Goal: Task Accomplishment & Management: Use online tool/utility

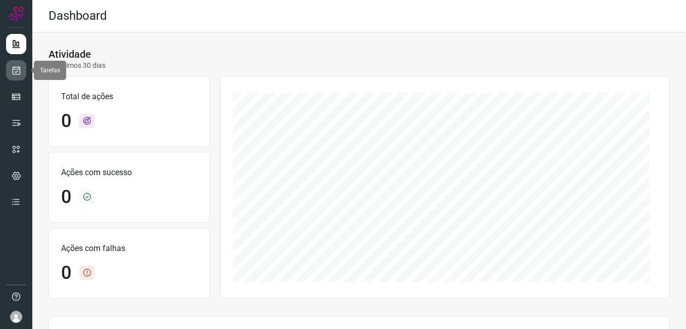
click at [13, 71] on icon at bounding box center [16, 70] width 11 height 10
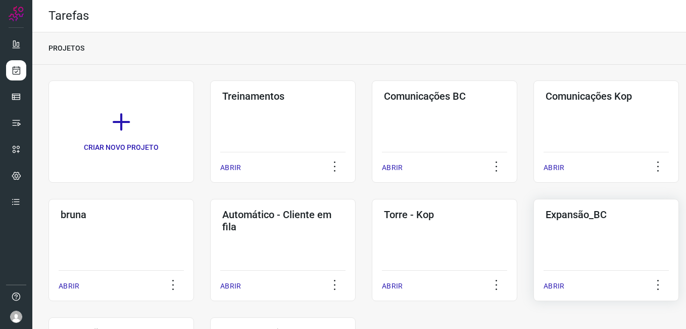
click at [561, 258] on div "Expansão_BC ABRIR" at bounding box center [607, 250] width 146 height 102
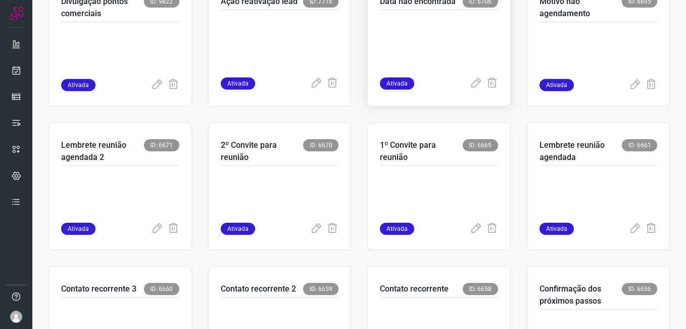
scroll to position [253, 0]
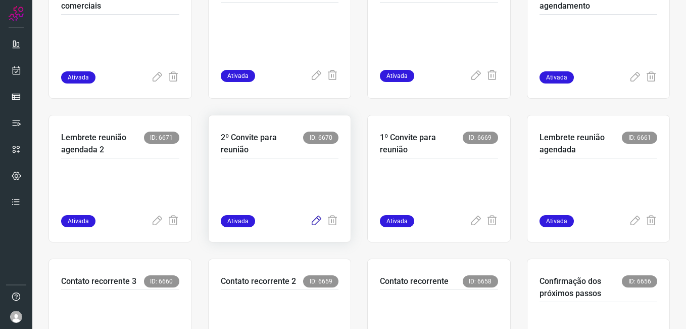
click at [312, 222] on icon at bounding box center [316, 221] width 12 height 12
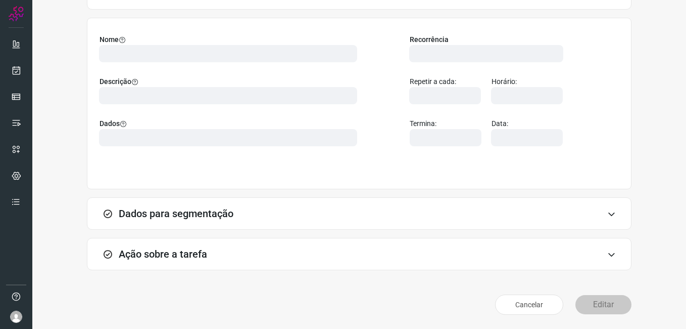
scroll to position [66, 0]
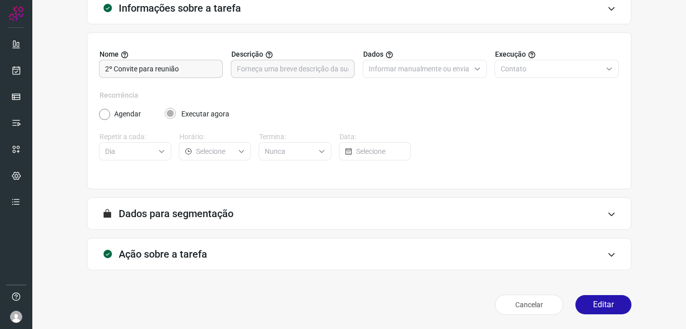
click at [583, 301] on button "Editar" at bounding box center [604, 304] width 56 height 19
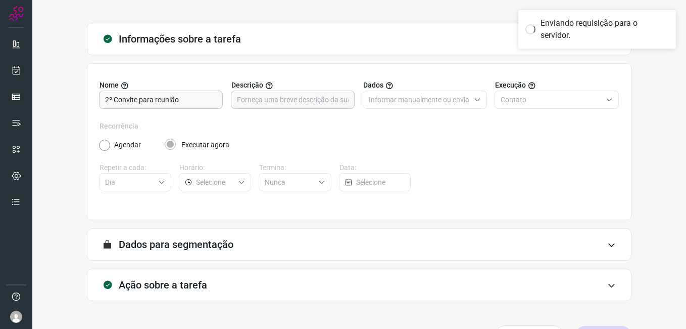
scroll to position [0, 0]
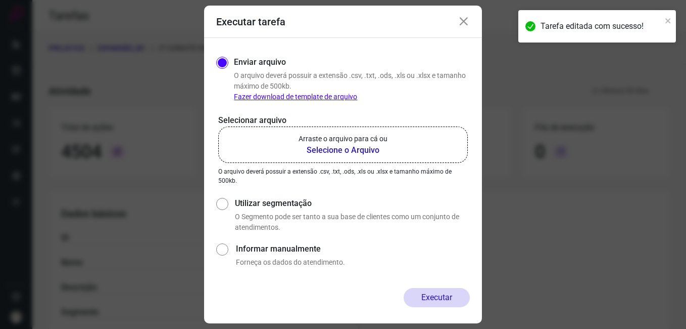
click at [330, 153] on b "Selecione o Arquivo" at bounding box center [343, 150] width 89 height 12
click at [0, 0] on input "Arraste o arquivo para cá ou Selecione o Arquivo" at bounding box center [0, 0] width 0 height 0
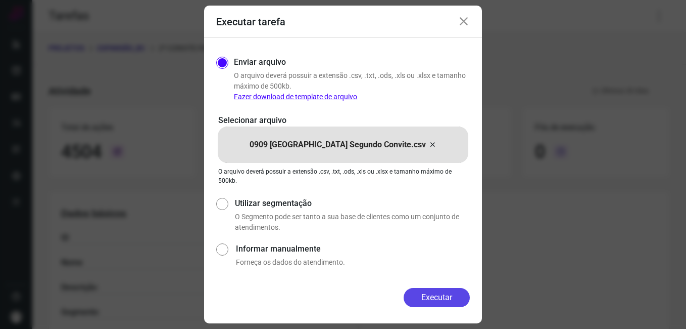
click at [428, 297] on button "Executar" at bounding box center [437, 297] width 66 height 19
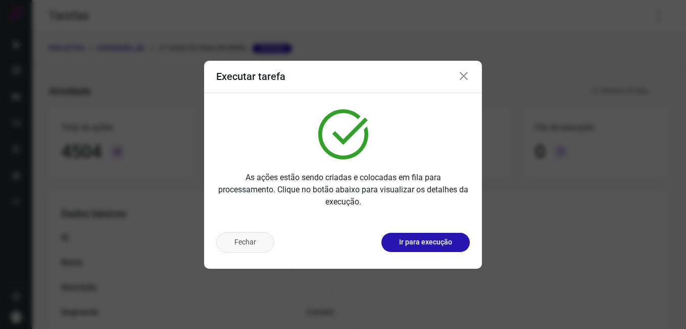
click at [251, 239] on button "Fechar" at bounding box center [245, 242] width 58 height 20
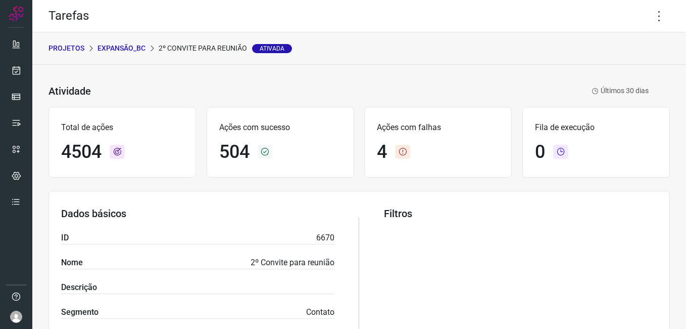
click at [121, 45] on p "Expansão_BC" at bounding box center [122, 48] width 48 height 11
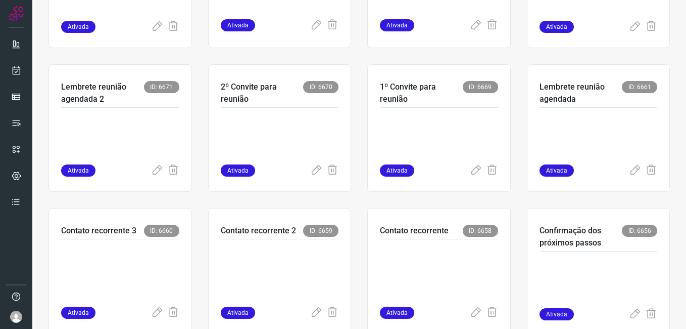
scroll to position [354, 0]
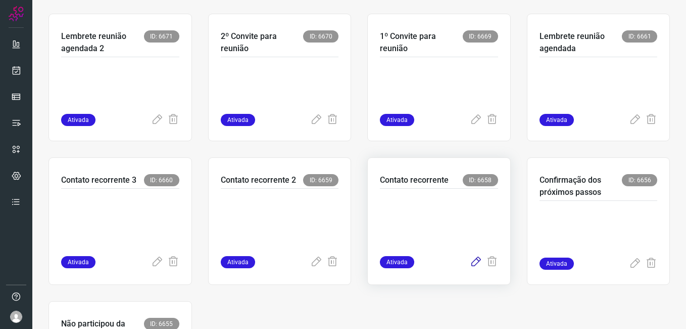
click at [470, 261] on icon at bounding box center [476, 262] width 12 height 12
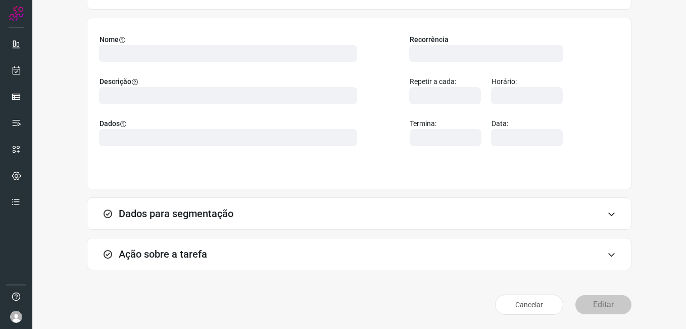
scroll to position [66, 0]
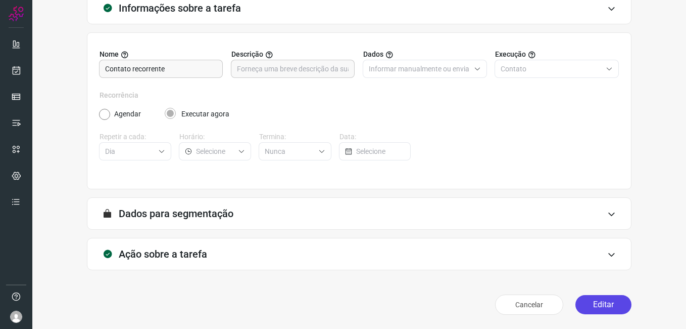
click at [588, 304] on button "Editar" at bounding box center [604, 304] width 56 height 19
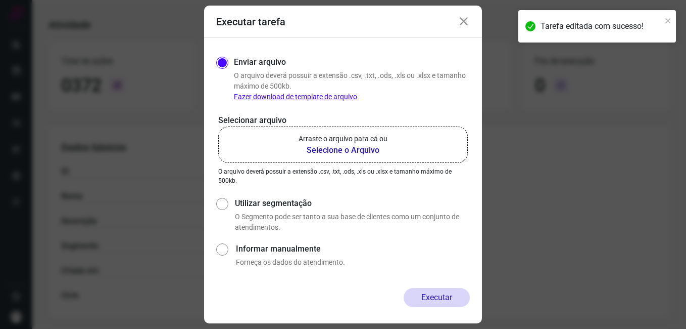
click at [340, 146] on b "Selecione o Arquivo" at bounding box center [343, 150] width 89 height 12
click at [0, 0] on input "Arraste o arquivo para cá ou Selecione o Arquivo" at bounding box center [0, 0] width 0 height 0
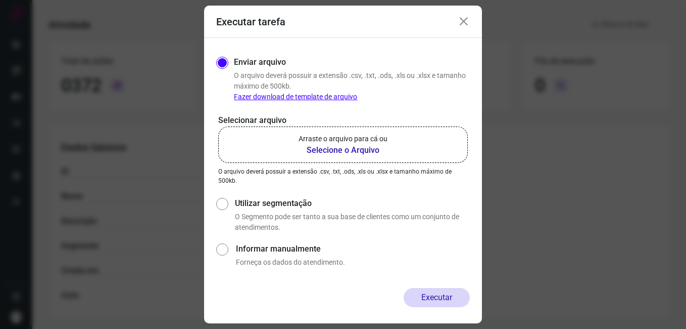
click at [462, 23] on icon at bounding box center [464, 22] width 12 height 12
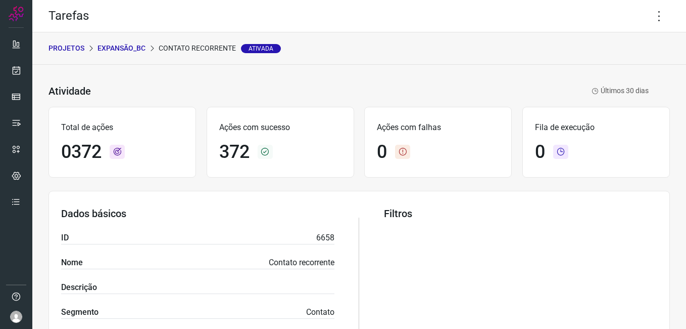
click at [651, 19] on icon at bounding box center [659, 16] width 21 height 21
click at [625, 49] on li "Editar" at bounding box center [616, 47] width 92 height 16
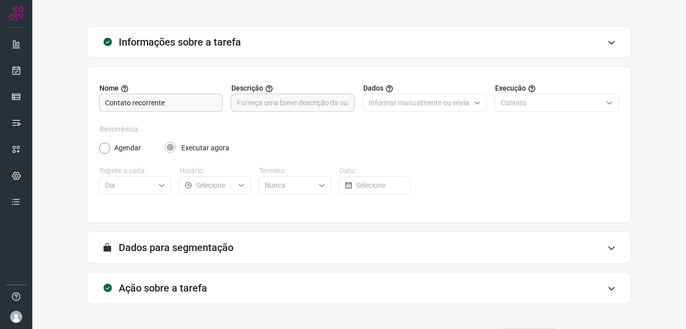
scroll to position [66, 0]
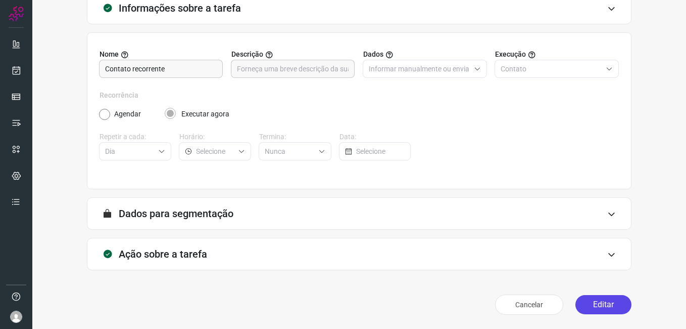
click at [603, 309] on button "Editar" at bounding box center [604, 304] width 56 height 19
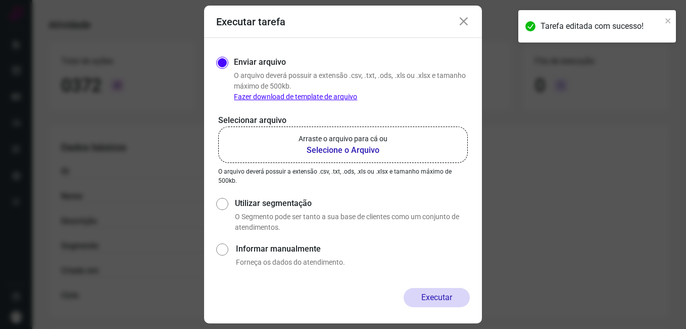
click at [316, 152] on b "Selecione o Arquivo" at bounding box center [343, 150] width 89 height 12
click at [0, 0] on input "Arraste o arquivo para cá ou Selecione o Arquivo" at bounding box center [0, 0] width 0 height 0
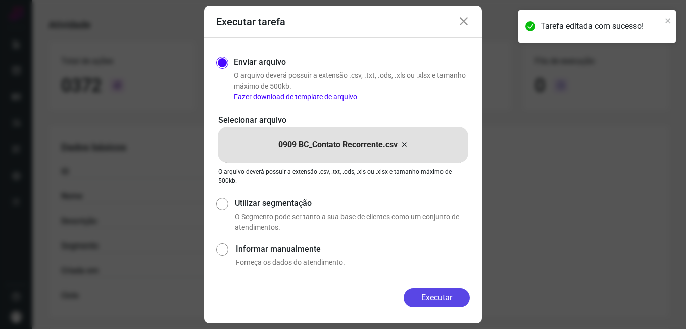
click at [423, 300] on button "Executar" at bounding box center [437, 297] width 66 height 19
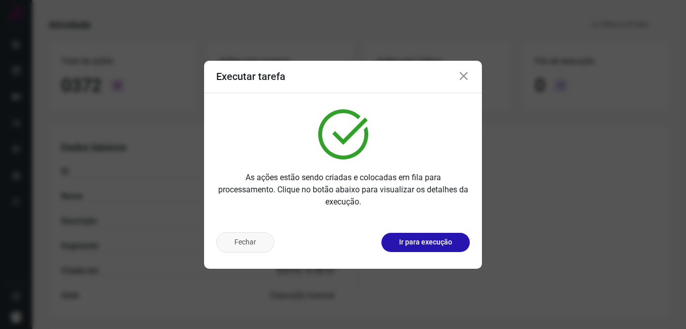
click at [234, 238] on button "Fechar" at bounding box center [245, 242] width 58 height 20
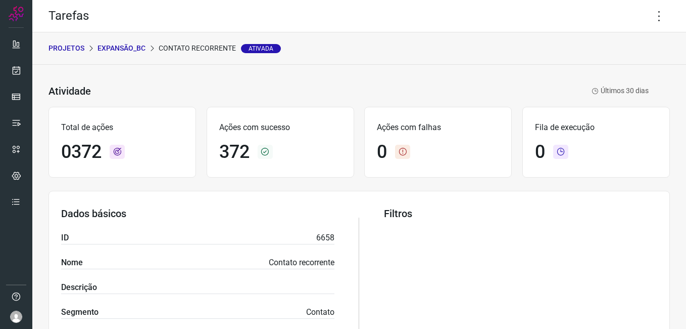
click at [138, 50] on p "Expansão_BC" at bounding box center [122, 48] width 48 height 11
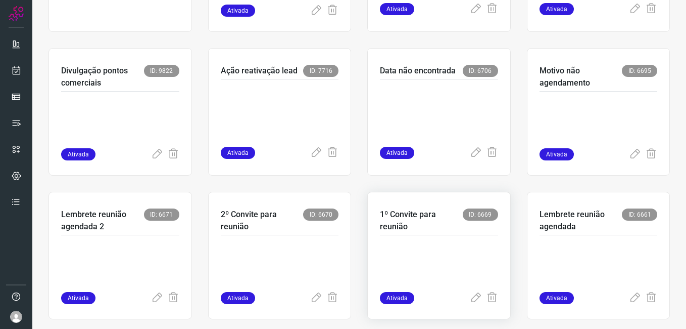
scroll to position [354, 0]
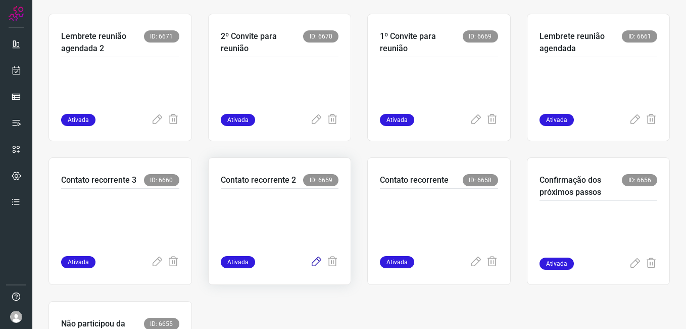
click at [310, 262] on icon at bounding box center [316, 262] width 12 height 12
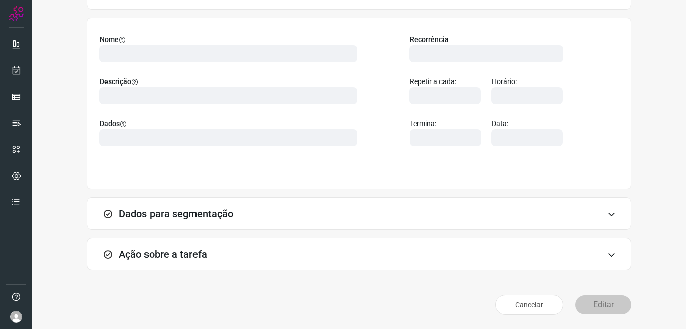
scroll to position [66, 0]
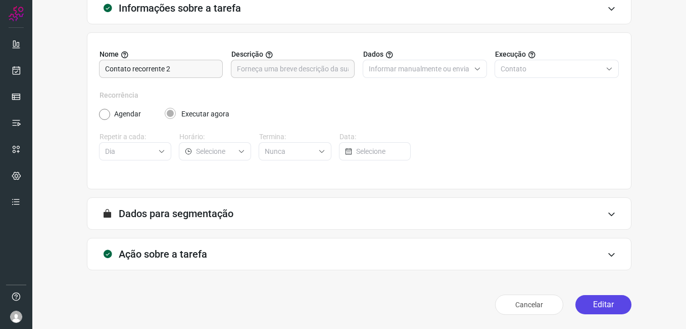
click at [588, 298] on button "Editar" at bounding box center [604, 304] width 56 height 19
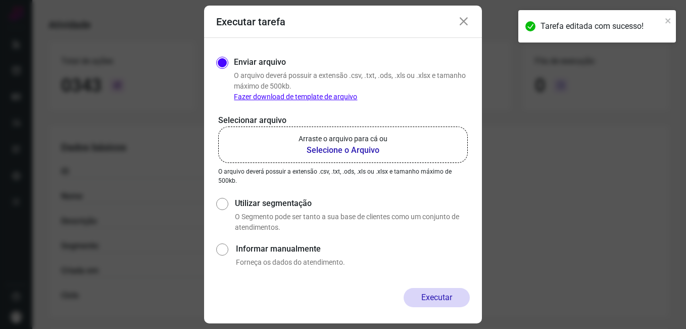
click at [339, 153] on b "Selecione o Arquivo" at bounding box center [343, 150] width 89 height 12
click at [0, 0] on input "Arraste o arquivo para cá ou Selecione o Arquivo" at bounding box center [0, 0] width 0 height 0
click at [463, 20] on icon at bounding box center [464, 22] width 12 height 12
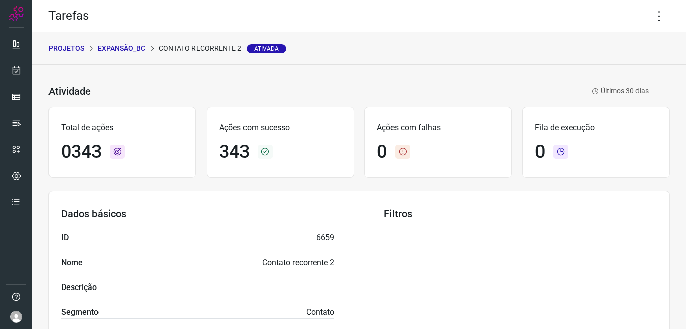
click at [648, 18] on div "Tarefa editada com sucesso!" at bounding box center [598, 30] width 162 height 44
click at [649, 18] on icon at bounding box center [659, 16] width 21 height 21
click at [607, 48] on li "Editar" at bounding box center [616, 47] width 92 height 16
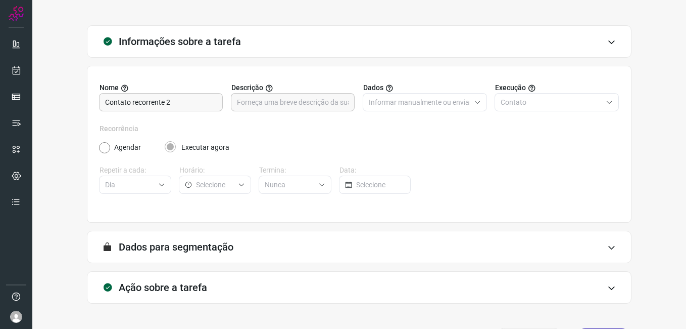
scroll to position [66, 0]
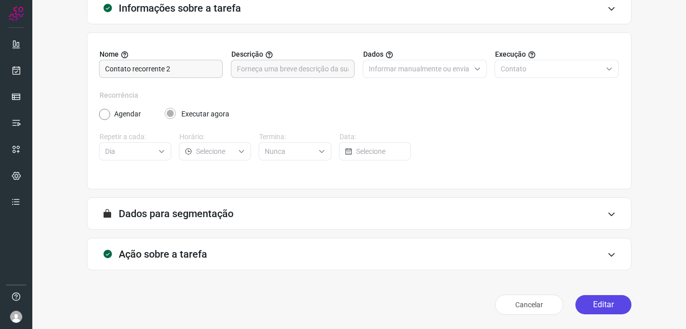
click at [586, 308] on button "Editar" at bounding box center [604, 304] width 56 height 19
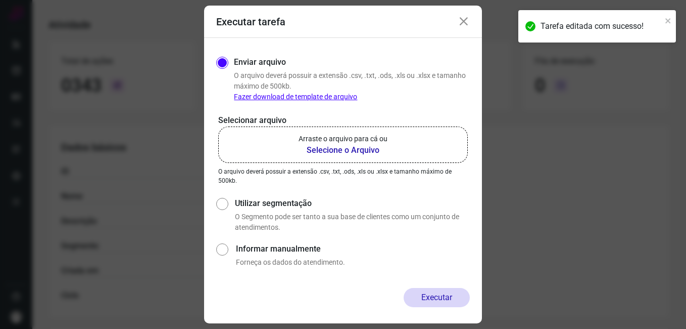
click at [349, 150] on b "Selecione o Arquivo" at bounding box center [343, 150] width 89 height 12
click at [0, 0] on input "Arraste o arquivo para cá ou Selecione o Arquivo" at bounding box center [0, 0] width 0 height 0
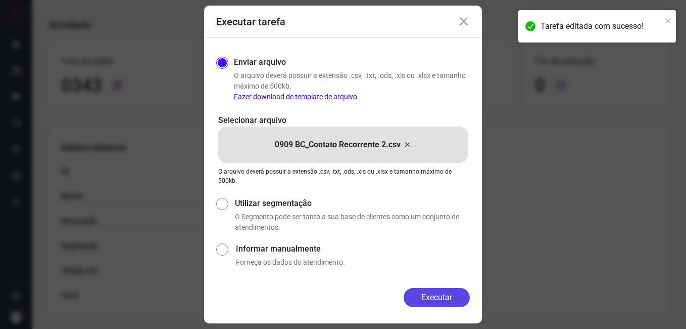
click at [423, 290] on button "Executar" at bounding box center [437, 297] width 66 height 19
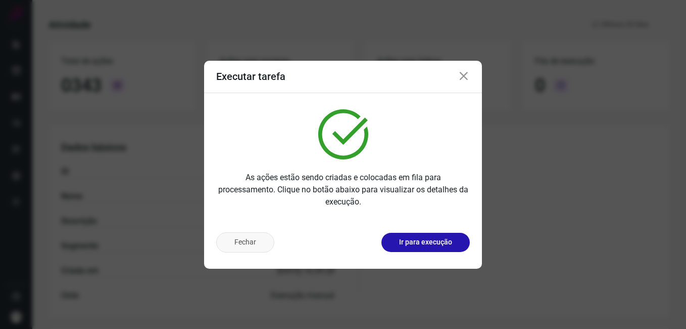
click at [251, 243] on button "Fechar" at bounding box center [245, 242] width 58 height 20
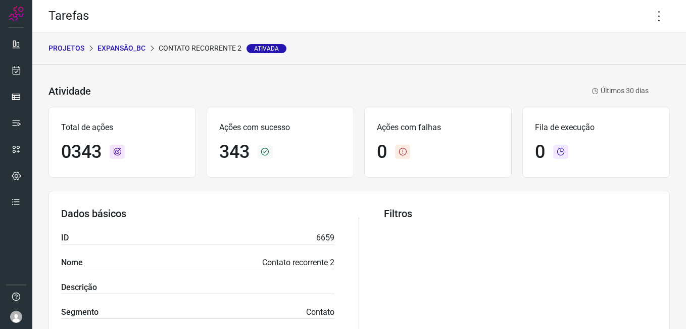
click at [122, 52] on p "Expansão_BC" at bounding box center [122, 48] width 48 height 11
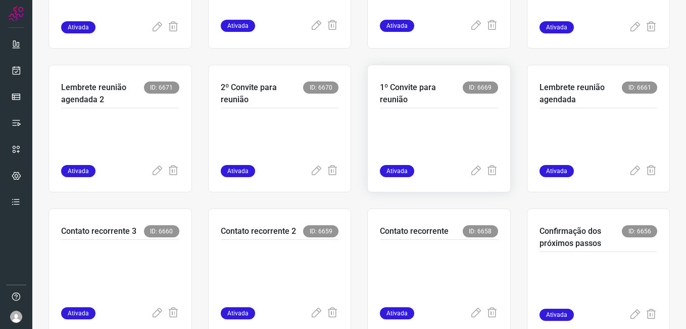
scroll to position [303, 0]
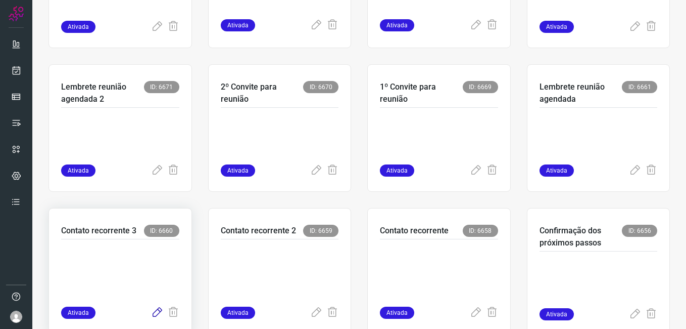
click at [153, 313] on icon at bounding box center [157, 312] width 12 height 12
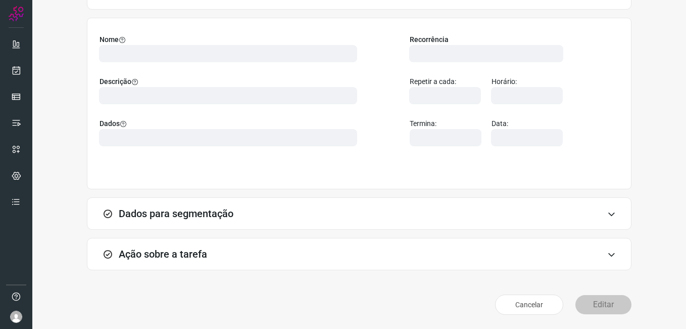
scroll to position [66, 0]
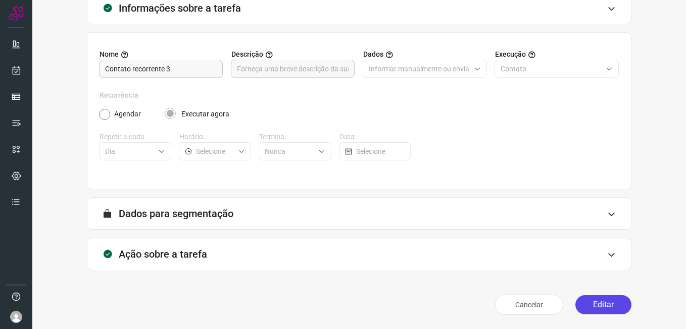
click at [584, 303] on button "Editar" at bounding box center [604, 304] width 56 height 19
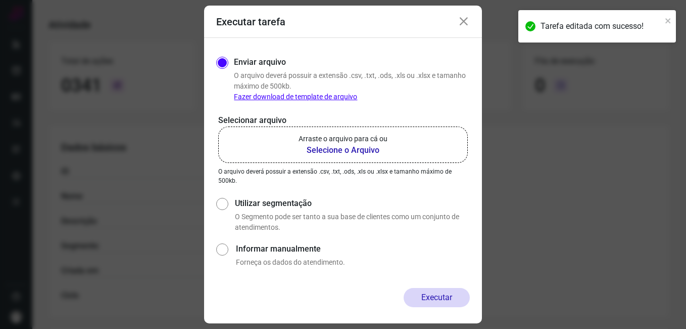
click at [318, 153] on b "Selecione o Arquivo" at bounding box center [343, 150] width 89 height 12
click at [0, 0] on input "Arraste o arquivo para cá ou Selecione o Arquivo" at bounding box center [0, 0] width 0 height 0
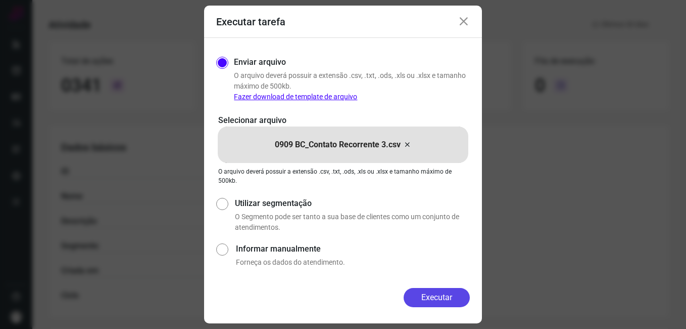
click at [414, 293] on button "Executar" at bounding box center [437, 297] width 66 height 19
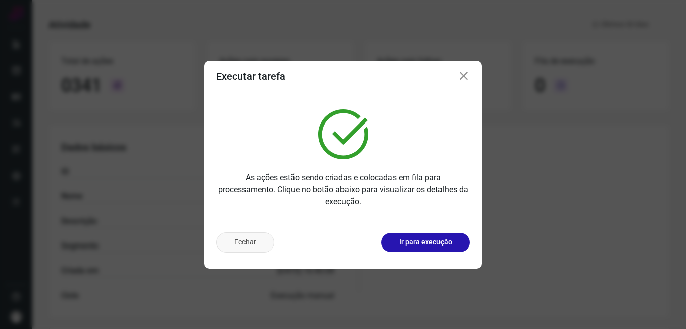
click at [244, 244] on button "Fechar" at bounding box center [245, 242] width 58 height 20
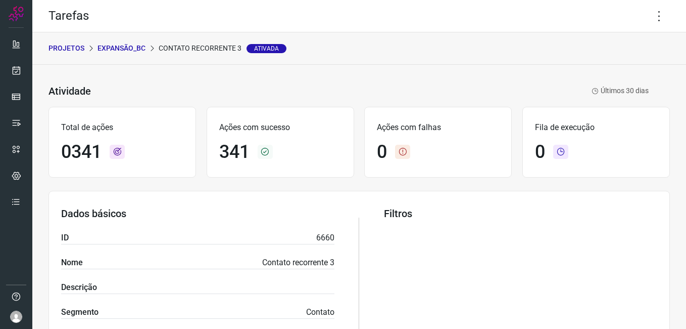
click at [145, 50] on p "Expansão_BC" at bounding box center [122, 48] width 48 height 11
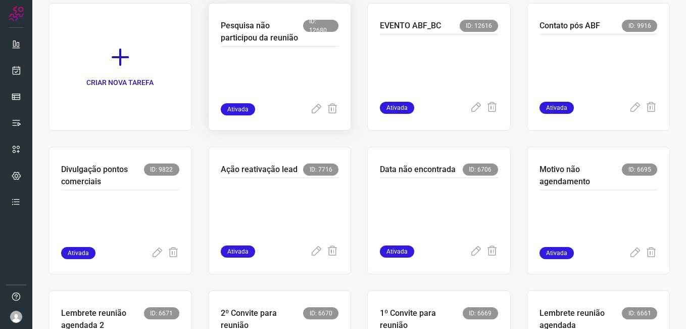
scroll to position [125, 0]
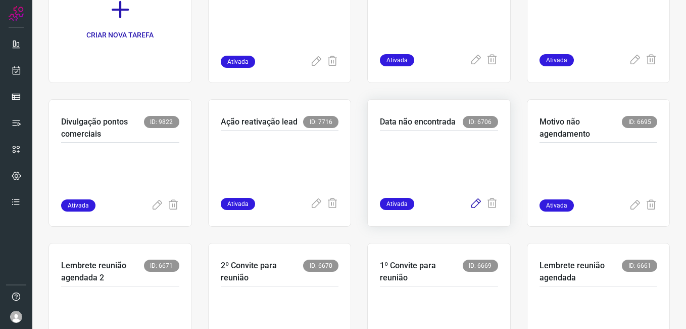
click at [470, 202] on icon at bounding box center [476, 204] width 12 height 12
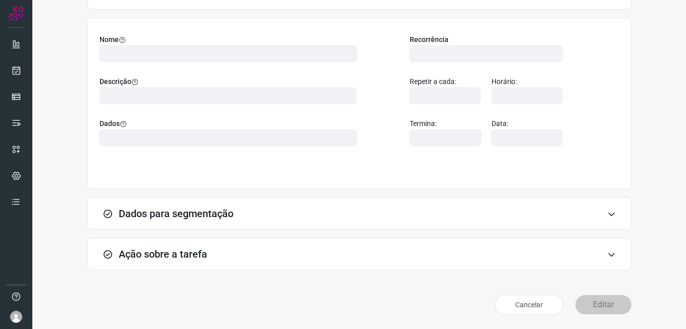
scroll to position [66, 0]
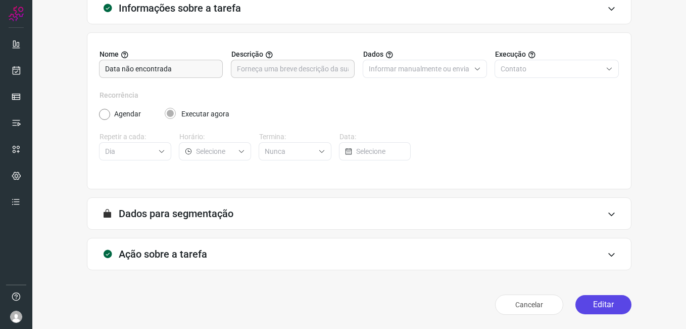
click at [592, 300] on button "Editar" at bounding box center [604, 304] width 56 height 19
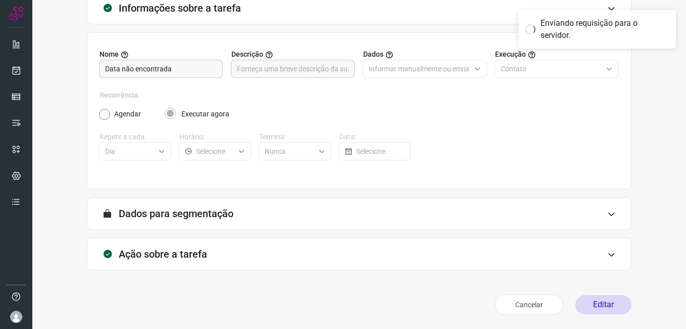
scroll to position [0, 0]
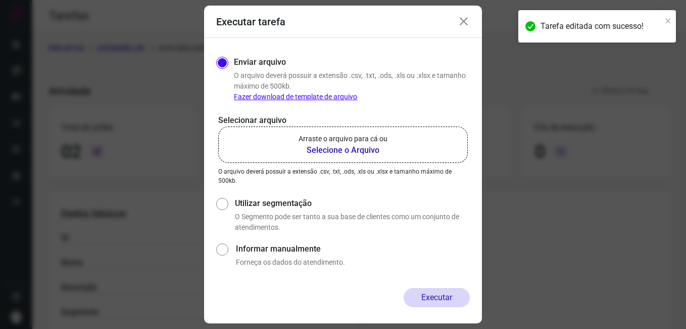
click at [335, 151] on b "Selecione o Arquivo" at bounding box center [343, 150] width 89 height 12
click at [0, 0] on input "Arraste o arquivo para cá ou Selecione o Arquivo" at bounding box center [0, 0] width 0 height 0
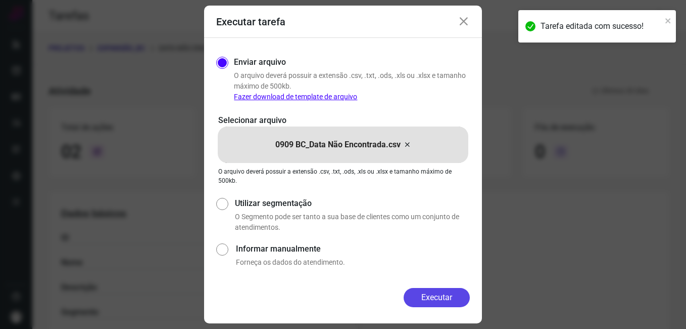
click at [413, 293] on button "Executar" at bounding box center [437, 297] width 66 height 19
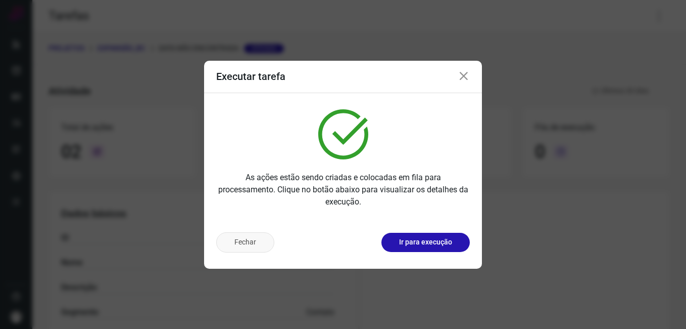
click at [259, 243] on button "Fechar" at bounding box center [245, 242] width 58 height 20
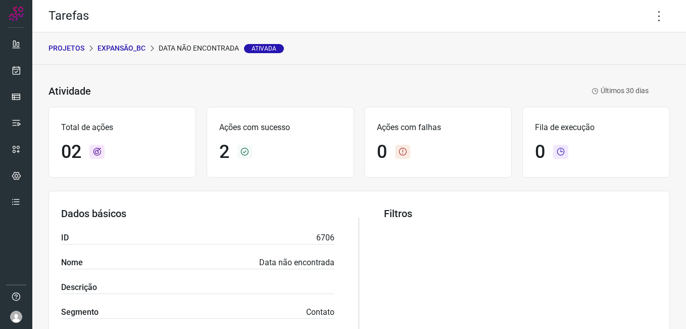
click at [129, 50] on p "Expansão_BC" at bounding box center [122, 48] width 48 height 11
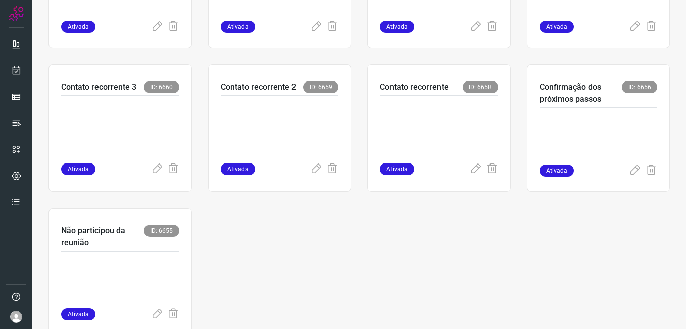
scroll to position [455, 0]
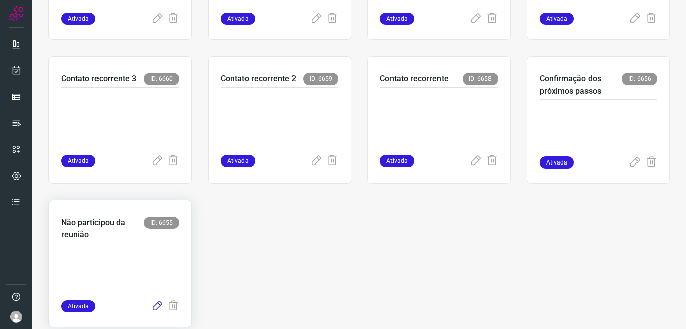
click at [151, 304] on icon at bounding box center [157, 306] width 12 height 12
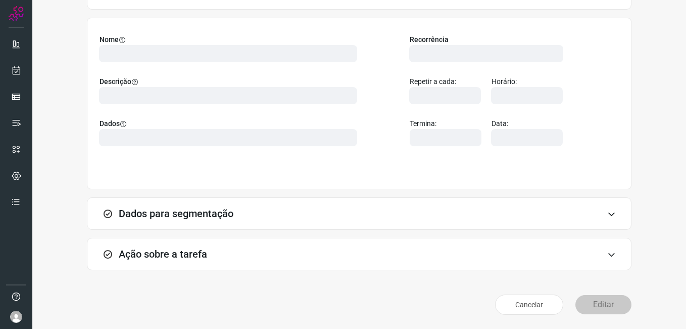
scroll to position [66, 0]
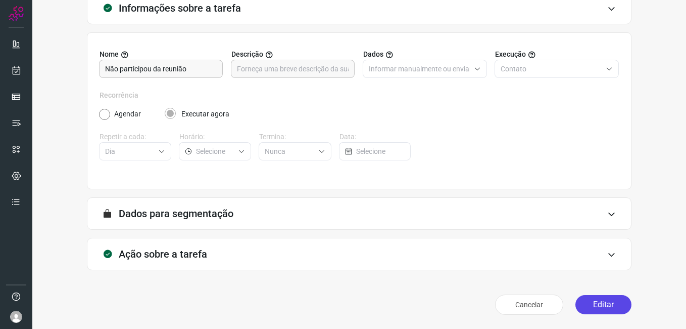
click at [589, 307] on button "Editar" at bounding box center [604, 304] width 56 height 19
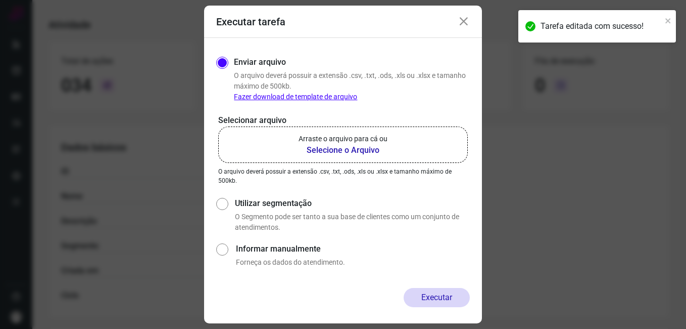
click at [318, 150] on b "Selecione o Arquivo" at bounding box center [343, 150] width 89 height 12
click at [0, 0] on input "Arraste o arquivo para cá ou Selecione o Arquivo" at bounding box center [0, 0] width 0 height 0
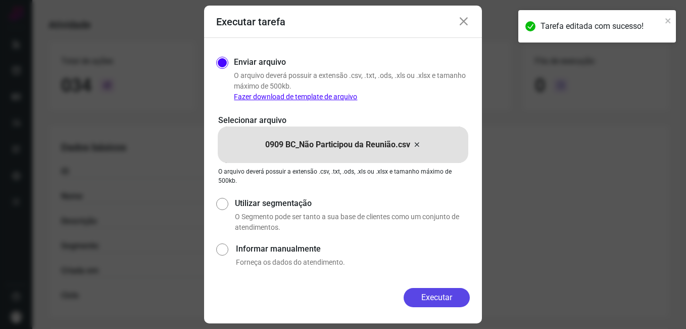
click at [413, 299] on button "Executar" at bounding box center [437, 297] width 66 height 19
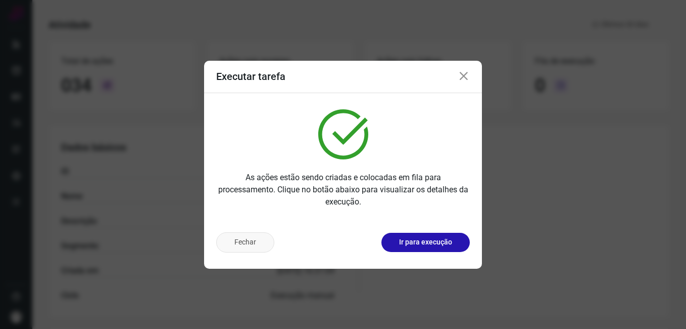
click at [266, 243] on button "Fechar" at bounding box center [245, 242] width 58 height 20
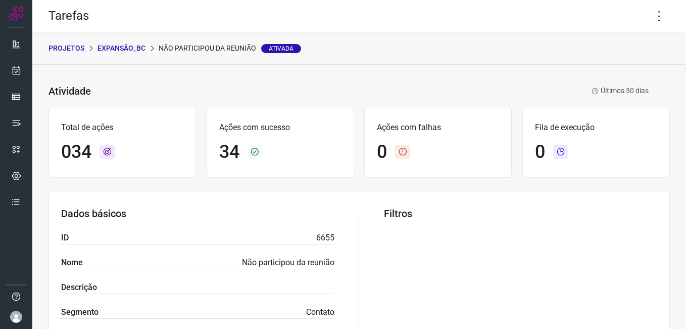
click at [126, 52] on p "Expansão_BC" at bounding box center [122, 48] width 48 height 11
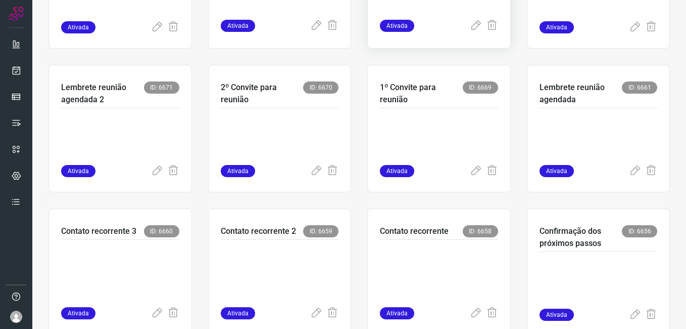
scroll to position [303, 0]
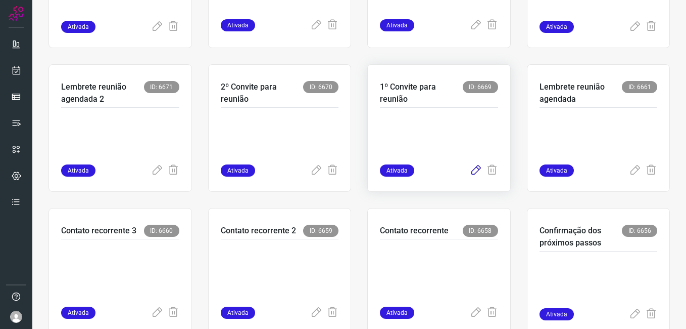
click at [470, 171] on icon at bounding box center [476, 170] width 12 height 12
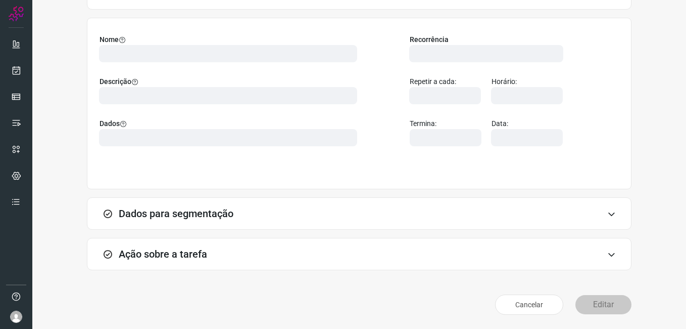
scroll to position [66, 0]
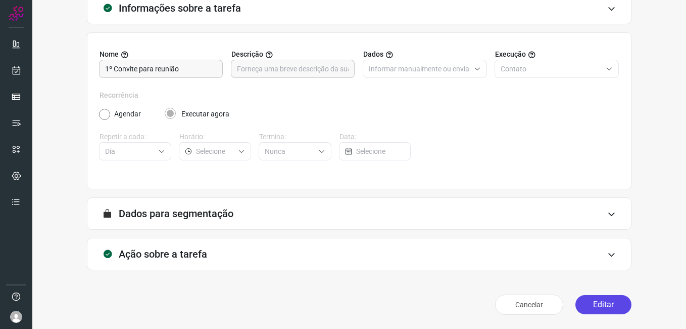
click at [602, 311] on button "Editar" at bounding box center [604, 304] width 56 height 19
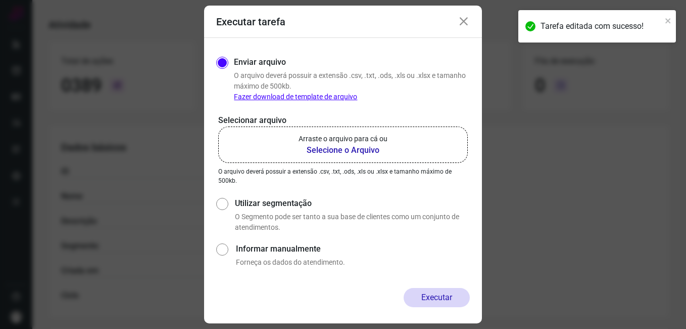
click at [336, 152] on b "Selecione o Arquivo" at bounding box center [343, 150] width 89 height 12
click at [0, 0] on input "Arraste o arquivo para cá ou Selecione o Arquivo" at bounding box center [0, 0] width 0 height 0
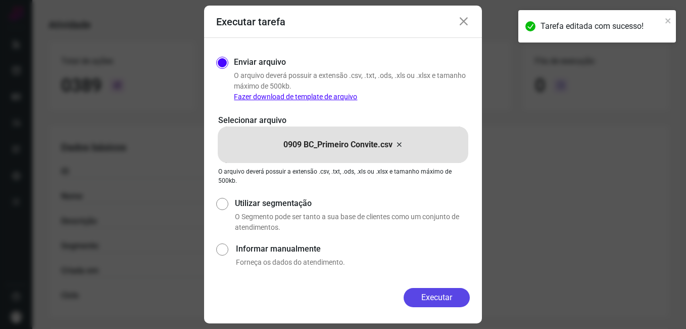
click at [416, 290] on button "Executar" at bounding box center [437, 297] width 66 height 19
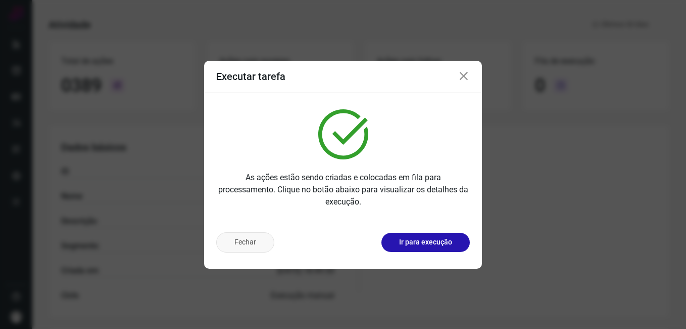
click at [267, 248] on button "Fechar" at bounding box center [245, 242] width 58 height 20
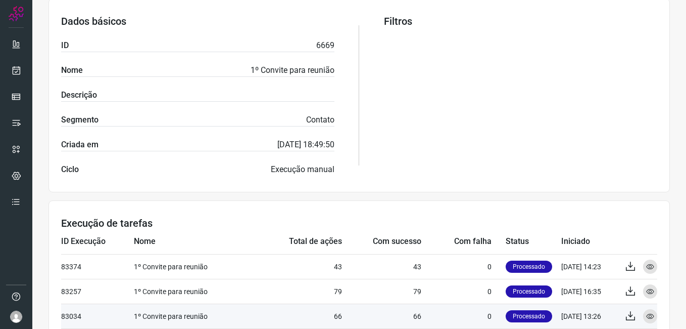
scroll to position [354, 0]
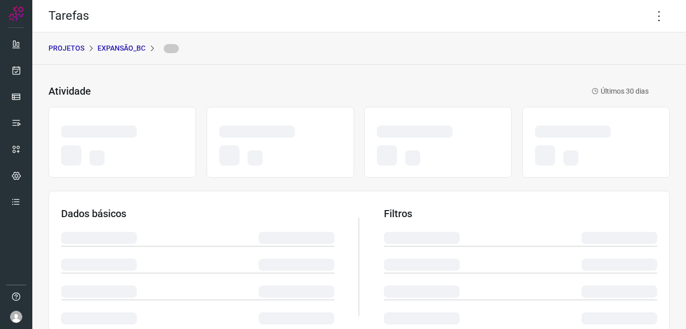
click at [491, 57] on div "PROJETOS Expansão_BC" at bounding box center [359, 48] width 654 height 32
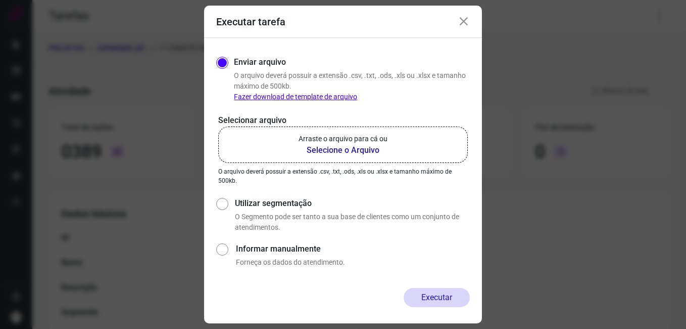
click at [462, 23] on icon at bounding box center [464, 22] width 12 height 12
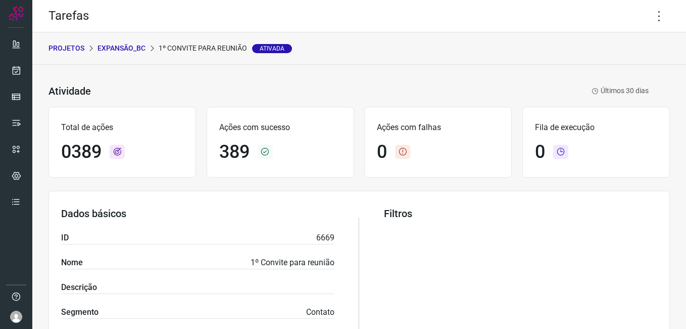
click at [121, 50] on p "Expansão_BC" at bounding box center [122, 48] width 48 height 11
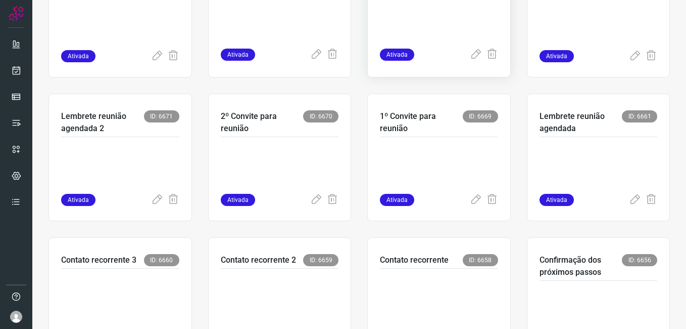
scroll to position [303, 0]
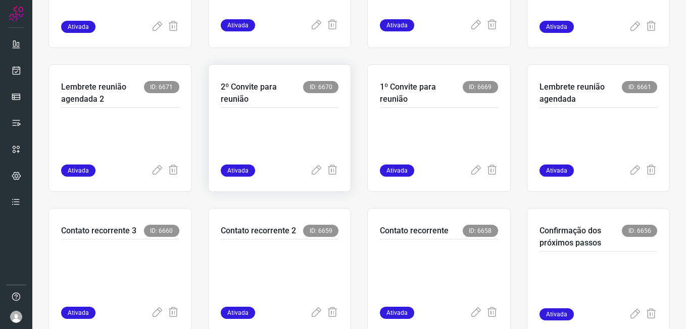
click at [286, 144] on p at bounding box center [280, 139] width 118 height 51
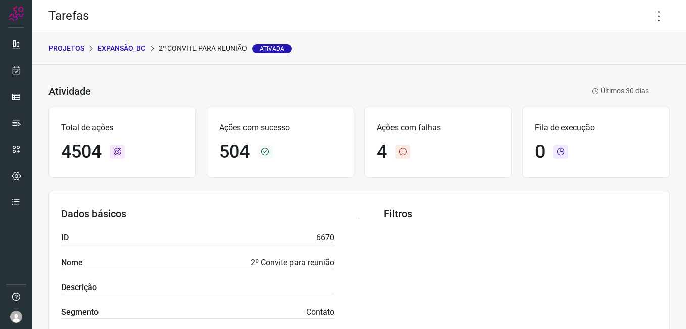
click at [125, 51] on p "Expansão_BC" at bounding box center [122, 48] width 48 height 11
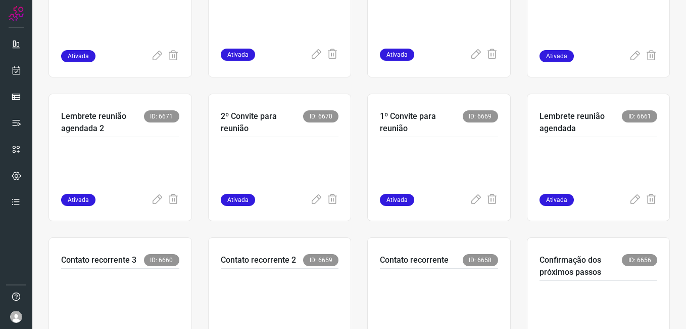
scroll to position [303, 0]
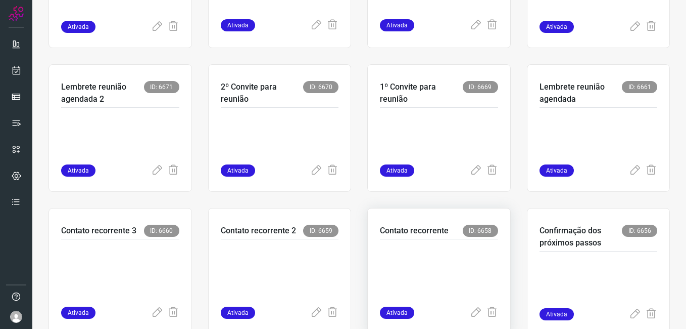
click at [436, 254] on p at bounding box center [439, 270] width 118 height 51
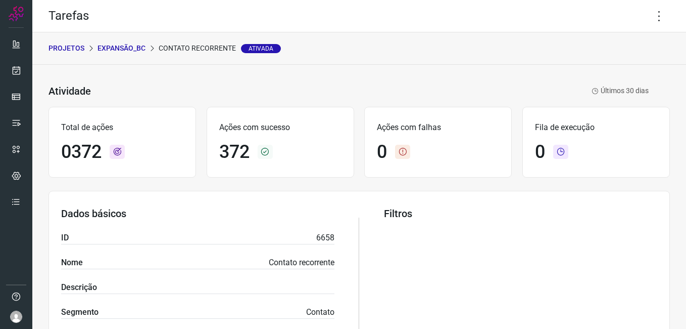
click at [110, 45] on p "Expansão_BC" at bounding box center [122, 48] width 48 height 11
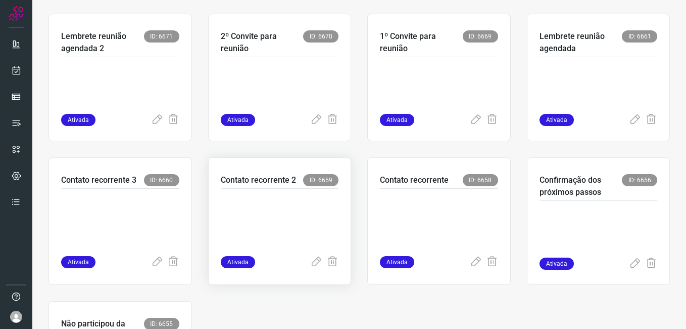
click at [277, 207] on p at bounding box center [280, 220] width 118 height 51
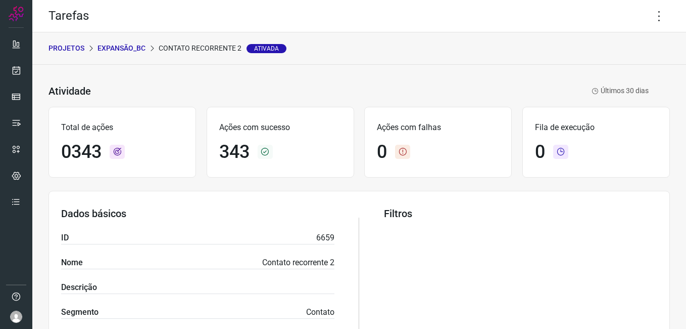
click at [123, 51] on p "Expansão_BC" at bounding box center [122, 48] width 48 height 11
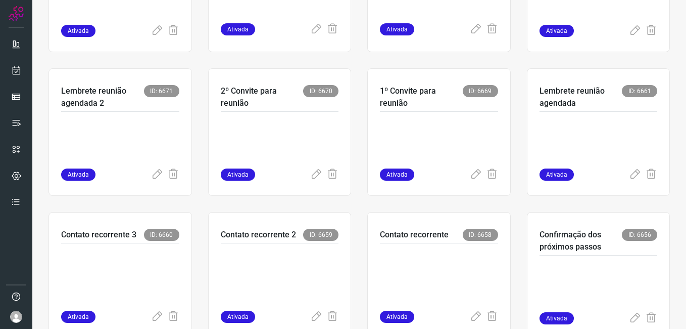
scroll to position [303, 0]
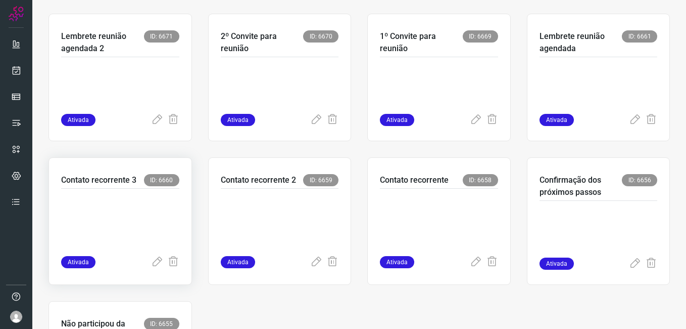
click at [81, 232] on p at bounding box center [120, 220] width 118 height 51
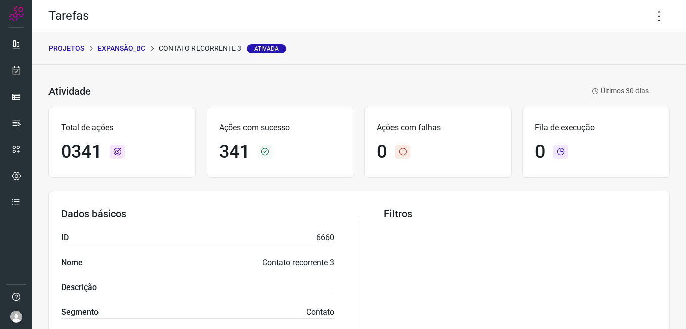
click at [138, 45] on p "Expansão_BC" at bounding box center [122, 48] width 48 height 11
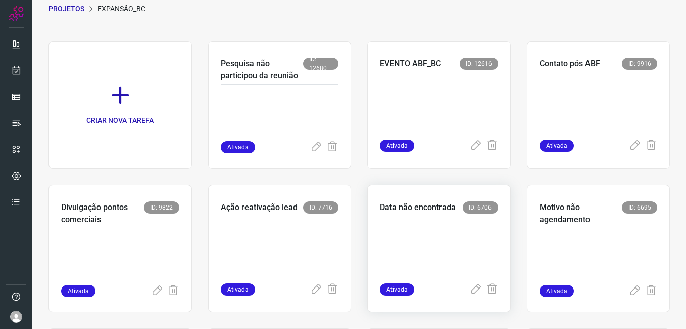
scroll to position [101, 0]
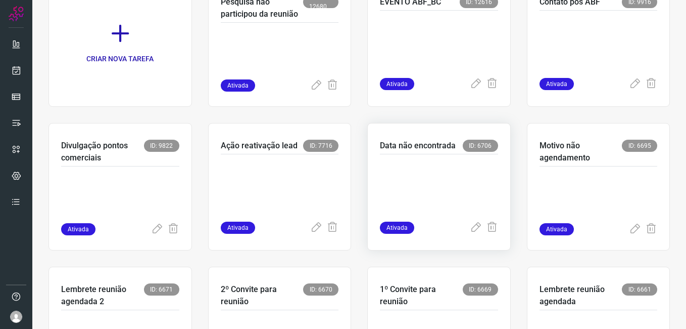
click at [417, 190] on p at bounding box center [439, 185] width 118 height 51
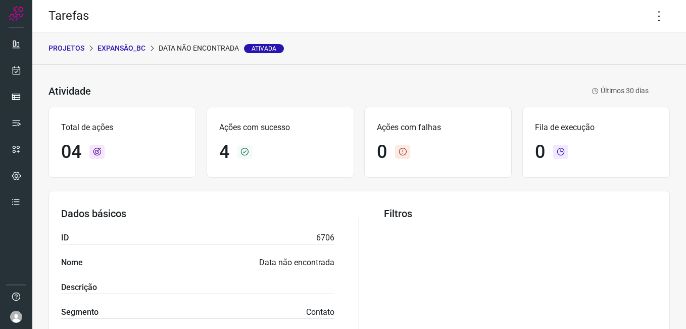
click at [124, 51] on p "Expansão_BC" at bounding box center [122, 48] width 48 height 11
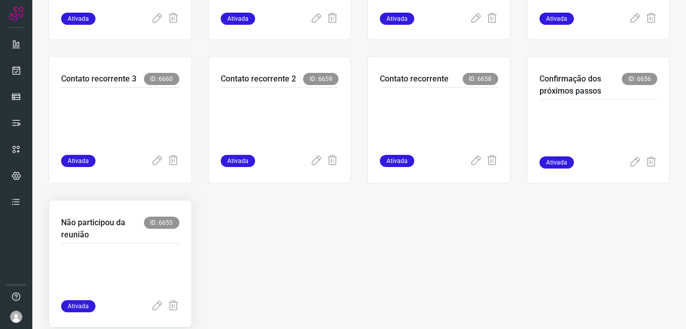
click at [95, 275] on p at bounding box center [120, 274] width 118 height 51
